Goal: Information Seeking & Learning: Learn about a topic

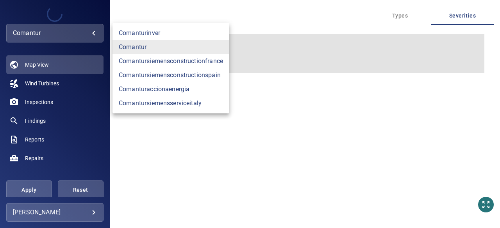
click at [91, 35] on body "**********" at bounding box center [250, 114] width 500 height 228
click at [150, 34] on link "comanturinver" at bounding box center [170, 33] width 117 height 14
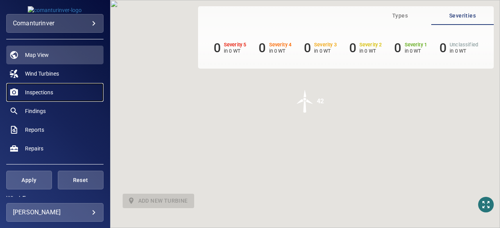
click at [39, 93] on span "Inspections" at bounding box center [39, 93] width 28 height 8
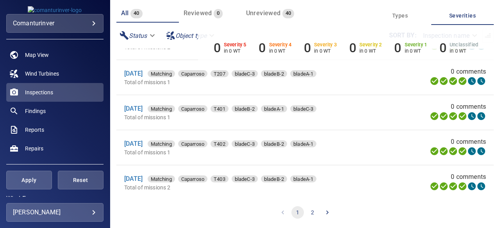
scroll to position [732, 0]
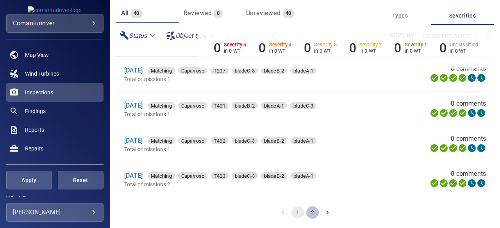
click at [310, 209] on button "2" at bounding box center [312, 212] width 12 height 12
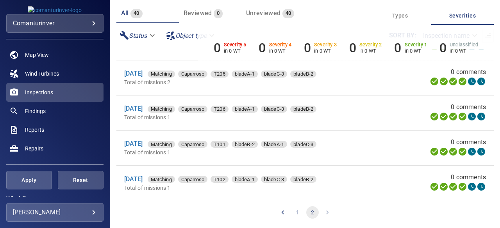
scroll to position [380, 0]
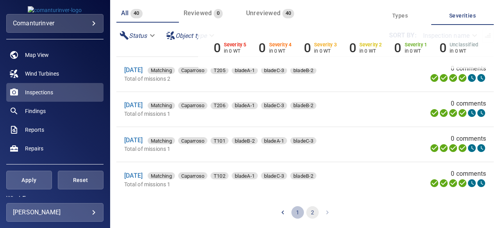
click at [295, 213] on button "1" at bounding box center [297, 212] width 12 height 12
click at [310, 210] on button "2" at bounding box center [312, 212] width 12 height 12
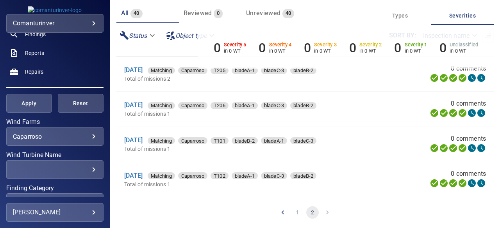
scroll to position [94, 0]
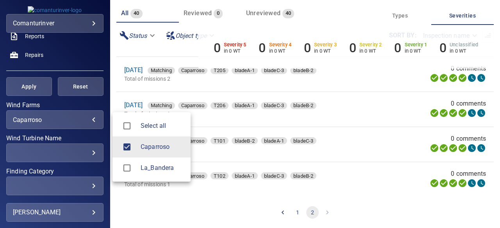
click at [87, 119] on body "**********" at bounding box center [250, 114] width 500 height 228
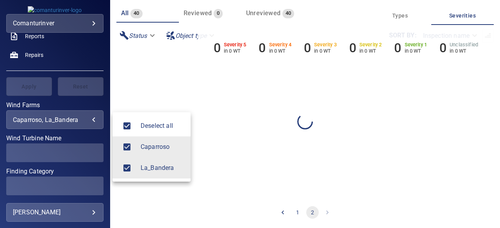
scroll to position [0, 0]
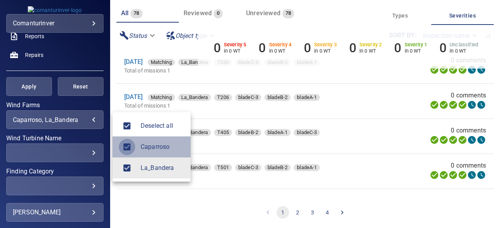
type input "**********"
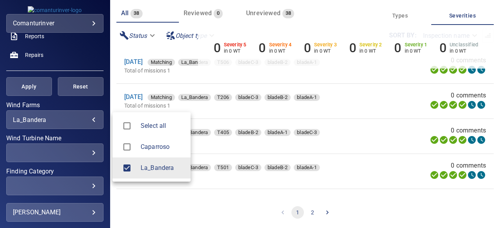
click at [483, 193] on div at bounding box center [250, 114] width 500 height 228
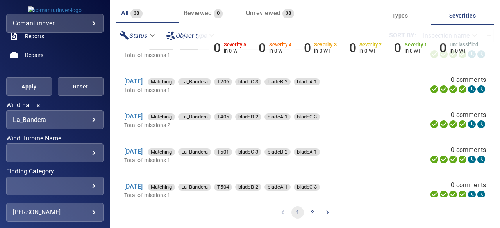
scroll to position [31, 0]
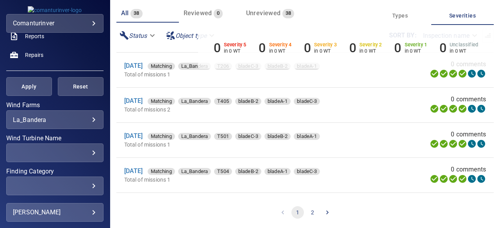
click at [485, 52] on div "0 Severity 5 in 0 WT 0 Severity 4 in 0 WT 0 Severity 3 in 0 WT 0 Severity 2 in …" at bounding box center [345, 47] width 295 height 44
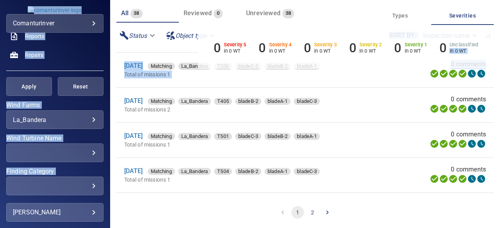
drag, startPoint x: 485, startPoint y: 52, endPoint x: 484, endPoint y: 73, distance: 21.1
click at [484, 73] on div "**********" at bounding box center [250, 114] width 500 height 228
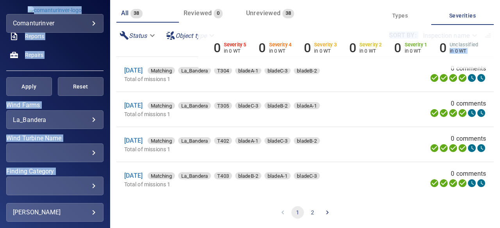
scroll to position [732, 0]
click at [309, 214] on button "2" at bounding box center [312, 212] width 12 height 12
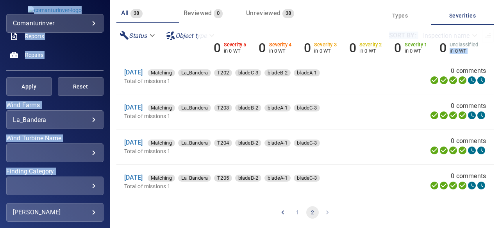
scroll to position [309, 0]
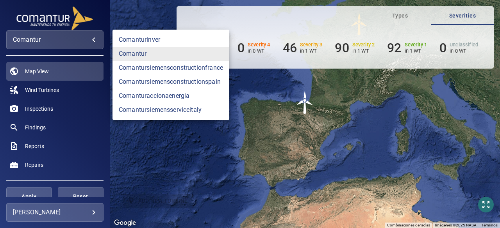
click at [95, 35] on body "**********" at bounding box center [250, 114] width 500 height 228
click at [154, 36] on link "comanturinver" at bounding box center [170, 40] width 117 height 14
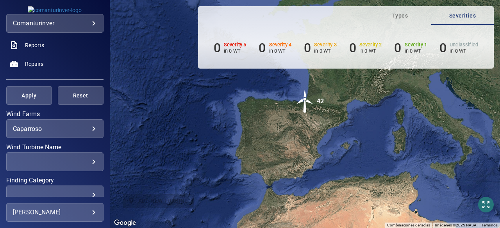
scroll to position [94, 0]
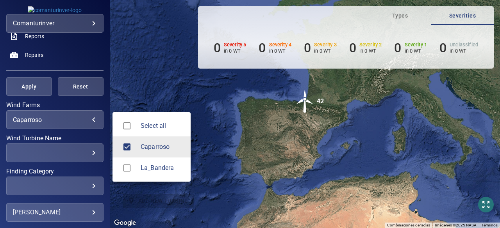
click at [87, 121] on body "**********" at bounding box center [250, 114] width 500 height 228
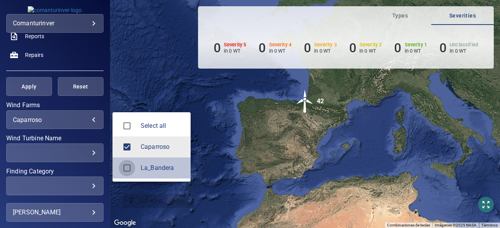
type input "**********"
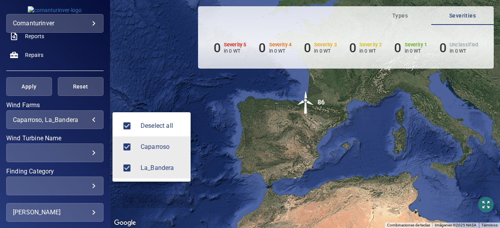
click at [106, 34] on div at bounding box center [250, 114] width 500 height 228
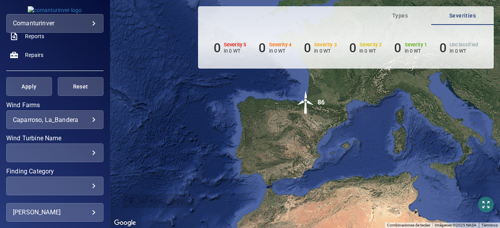
click at [106, 34] on div "Deselect all Caparroso La_Bandera" at bounding box center [250, 114] width 500 height 228
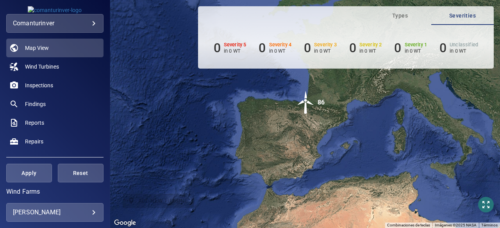
scroll to position [0, 0]
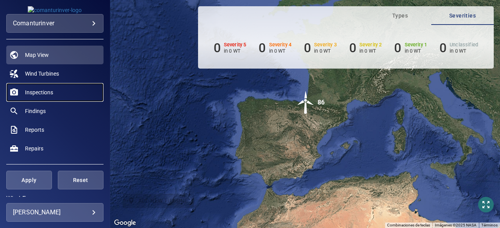
click at [48, 93] on span "Inspections" at bounding box center [39, 93] width 28 height 8
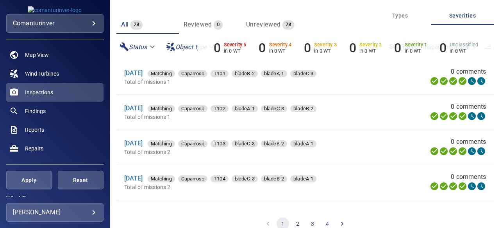
scroll to position [63, 0]
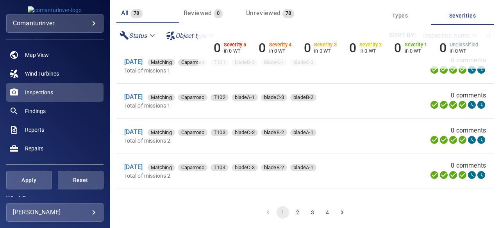
click at [322, 213] on button "4" at bounding box center [327, 212] width 12 height 12
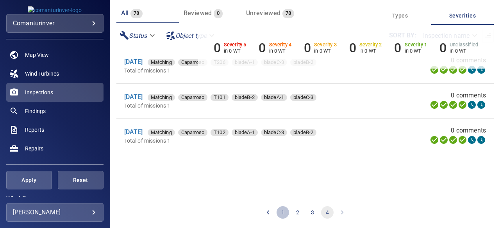
click at [278, 215] on button "1" at bounding box center [282, 212] width 12 height 12
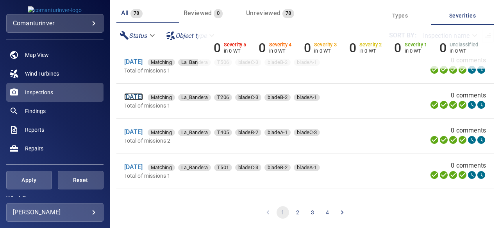
click at [139, 97] on link "[DATE]" at bounding box center [133, 96] width 19 height 7
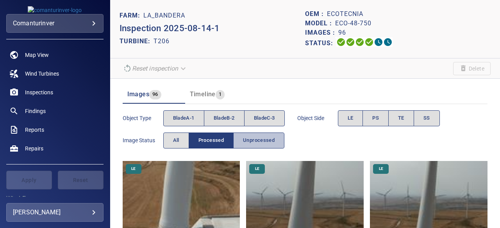
click at [264, 142] on span "Unprocessed" at bounding box center [259, 140] width 32 height 9
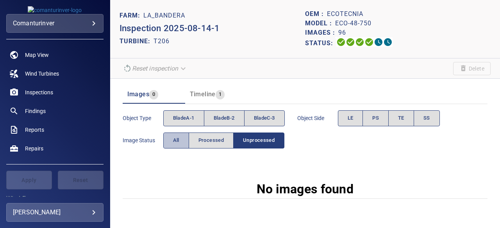
click at [177, 137] on span "All" at bounding box center [176, 140] width 6 height 9
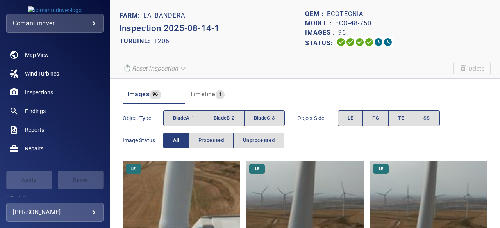
click at [316, 142] on div "Object type bladeA-1 bladeB-2 bladeC-3 Object Side LE PS TE SS Image Status All…" at bounding box center [305, 129] width 365 height 44
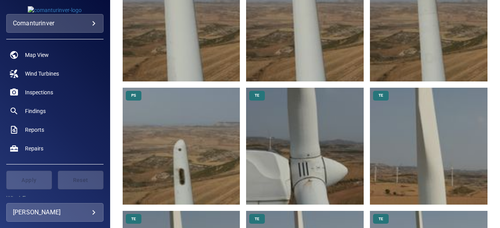
scroll to position [734, 0]
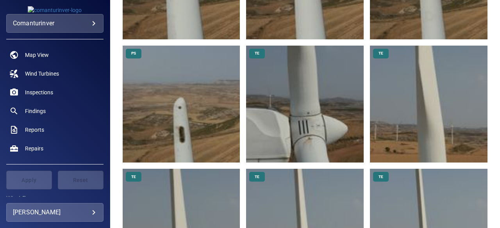
click at [192, 129] on img at bounding box center [181, 104] width 117 height 117
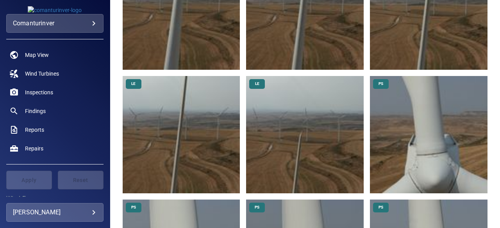
scroll to position [333, 0]
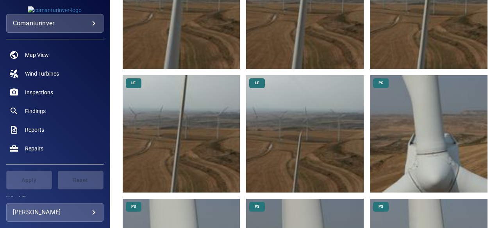
click at [180, 133] on img at bounding box center [181, 133] width 117 height 117
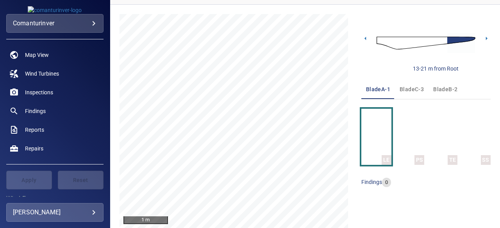
scroll to position [78, 0]
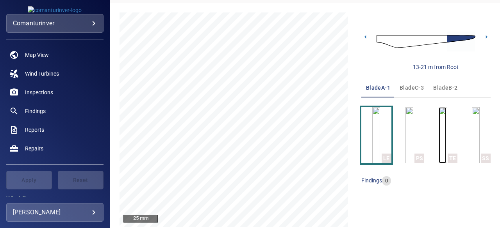
click at [438, 137] on img "button" at bounding box center [442, 135] width 8 height 56
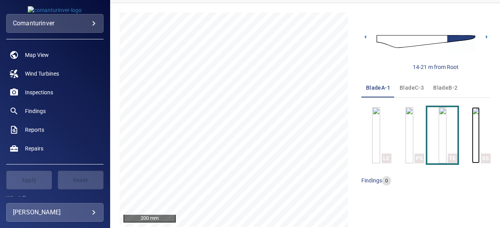
click at [476, 149] on img "button" at bounding box center [475, 135] width 8 height 56
